Goal: Task Accomplishment & Management: Use online tool/utility

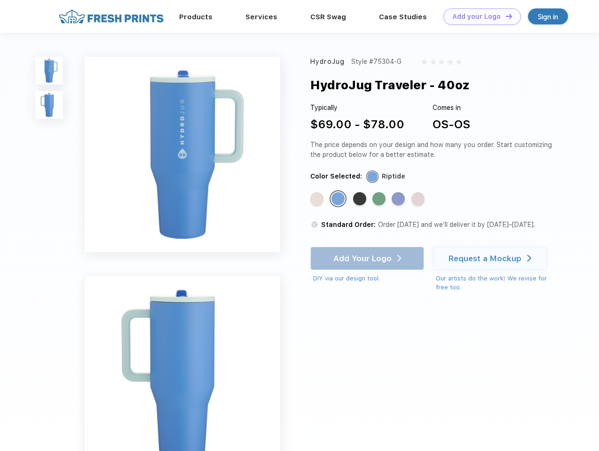
click at [478, 16] on link "Add your Logo Design Tool" at bounding box center [482, 16] width 78 height 16
click at [0, 0] on div "Design Tool" at bounding box center [0, 0] width 0 height 0
click at [504, 16] on link "Add your Logo Design Tool" at bounding box center [482, 16] width 78 height 16
click at [49, 70] on img at bounding box center [49, 71] width 28 height 28
click at [49, 105] on img at bounding box center [49, 105] width 28 height 28
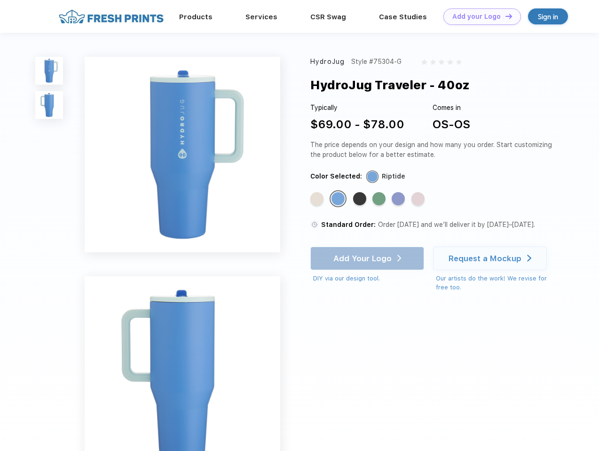
click at [318, 199] on div "Standard Color" at bounding box center [316, 198] width 13 height 13
click at [339, 199] on div "Standard Color" at bounding box center [337, 198] width 13 height 13
click at [360, 199] on div "Standard Color" at bounding box center [359, 198] width 13 height 13
click at [380, 199] on div "Standard Color" at bounding box center [378, 198] width 13 height 13
click at [399, 199] on div "Standard Color" at bounding box center [397, 198] width 13 height 13
